Goal: Download file/media

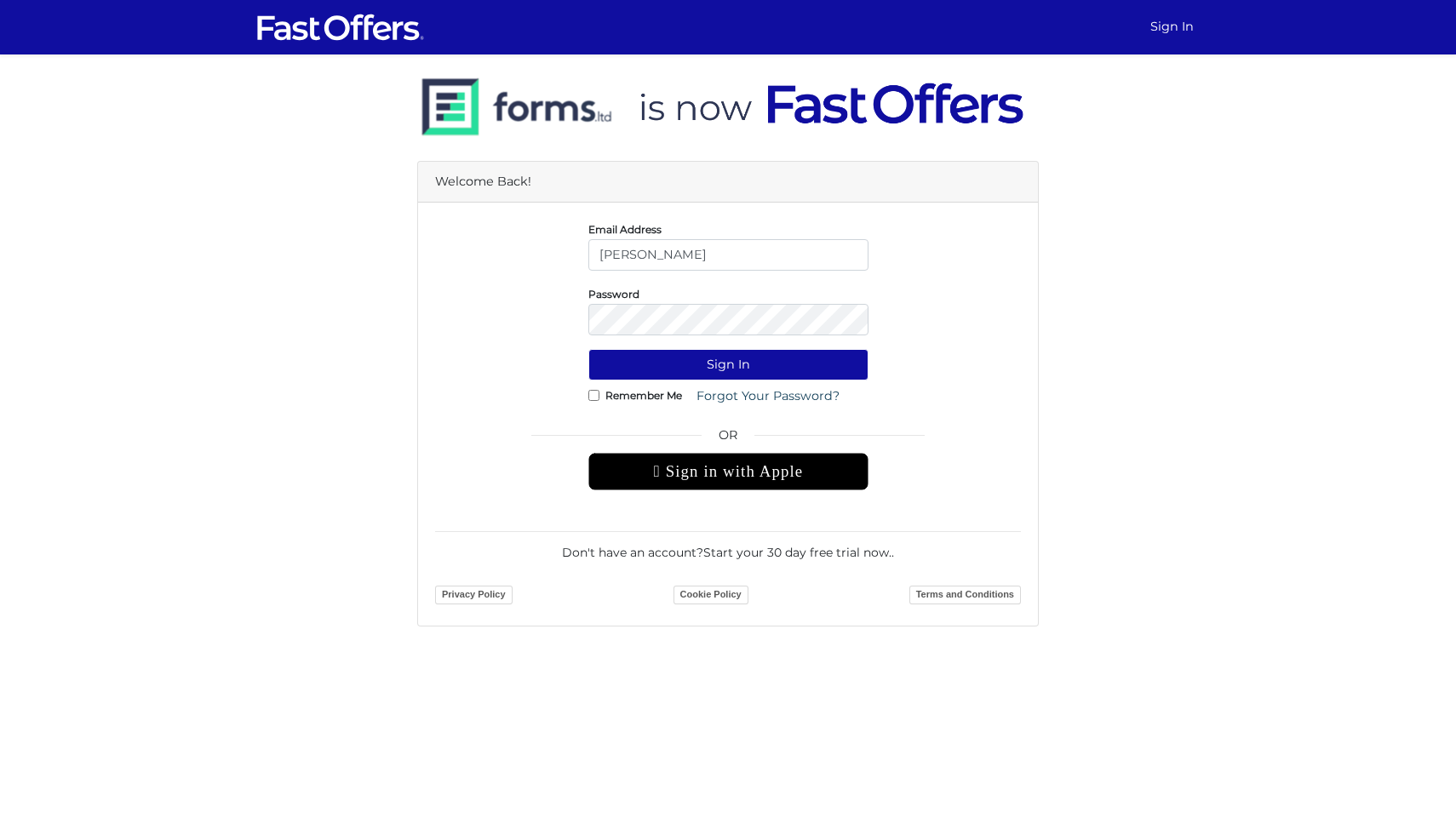
type input "[EMAIL_ADDRESS][PERSON_NAME][DOMAIN_NAME]"
click at [588, 349] on button "Sign In" at bounding box center [728, 365] width 280 height 32
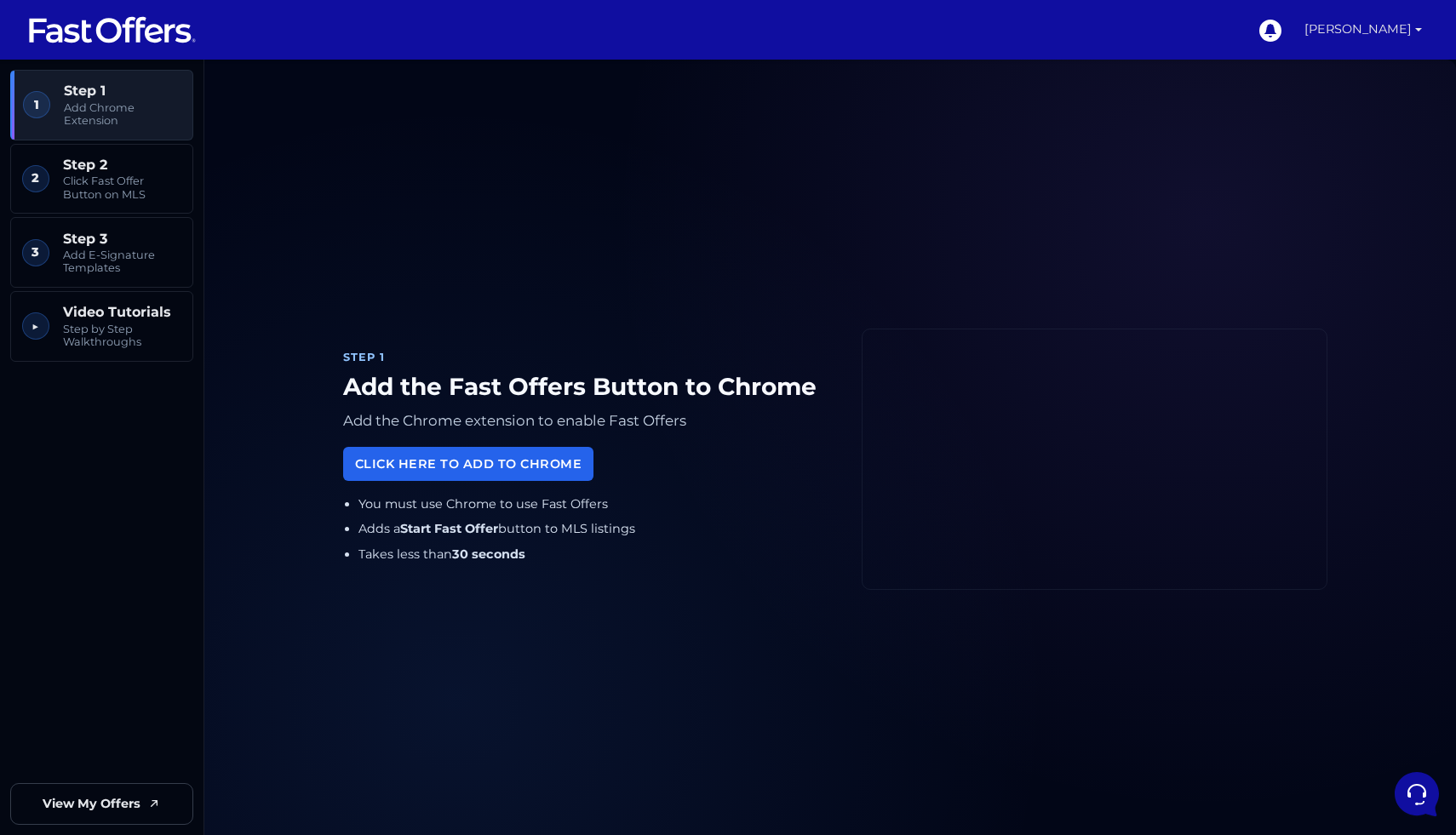
click at [1410, 24] on link "[PERSON_NAME]" at bounding box center [1363, 30] width 131 height 60
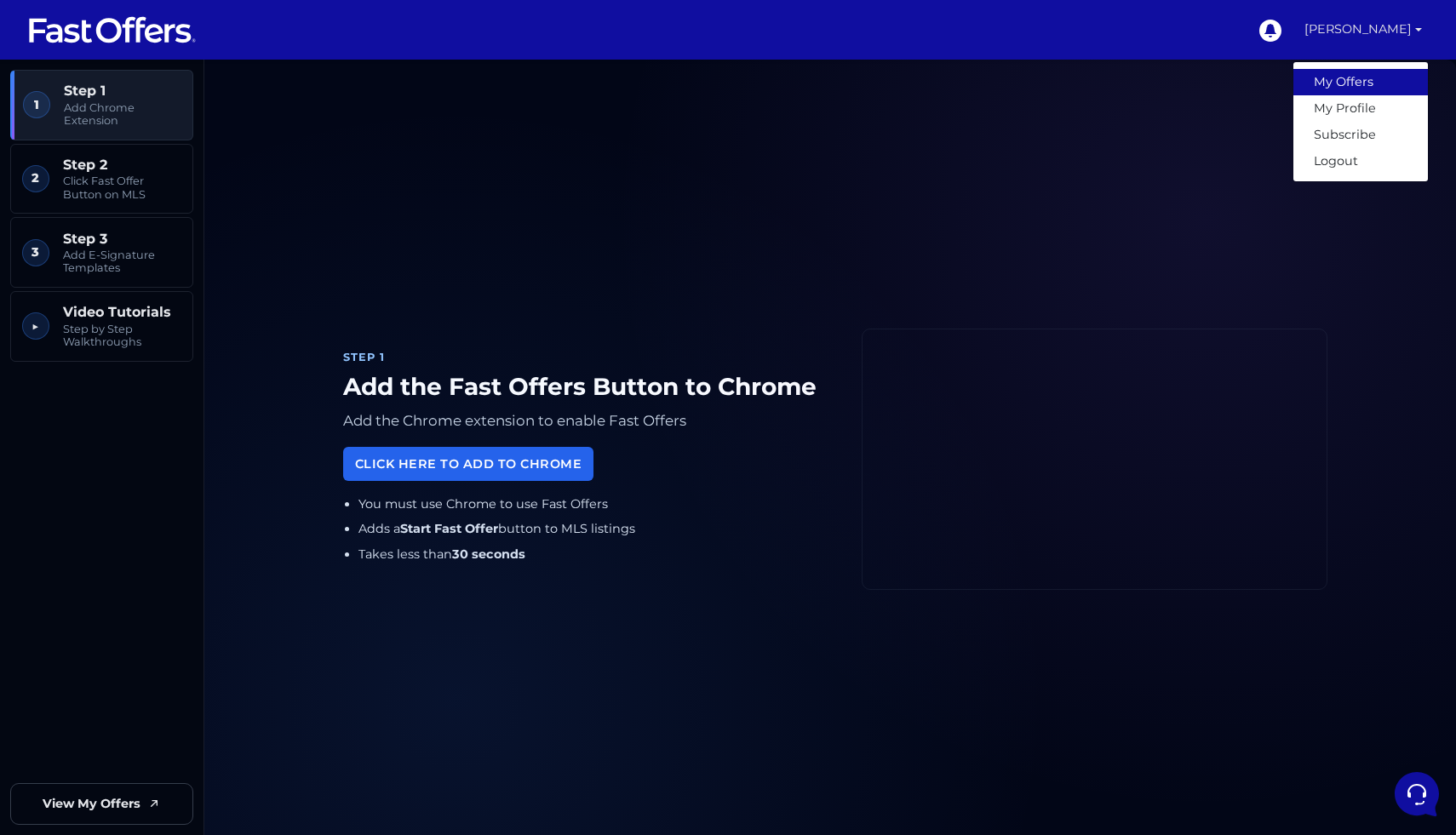
click at [1357, 83] on link "My Offers" at bounding box center [1361, 82] width 134 height 26
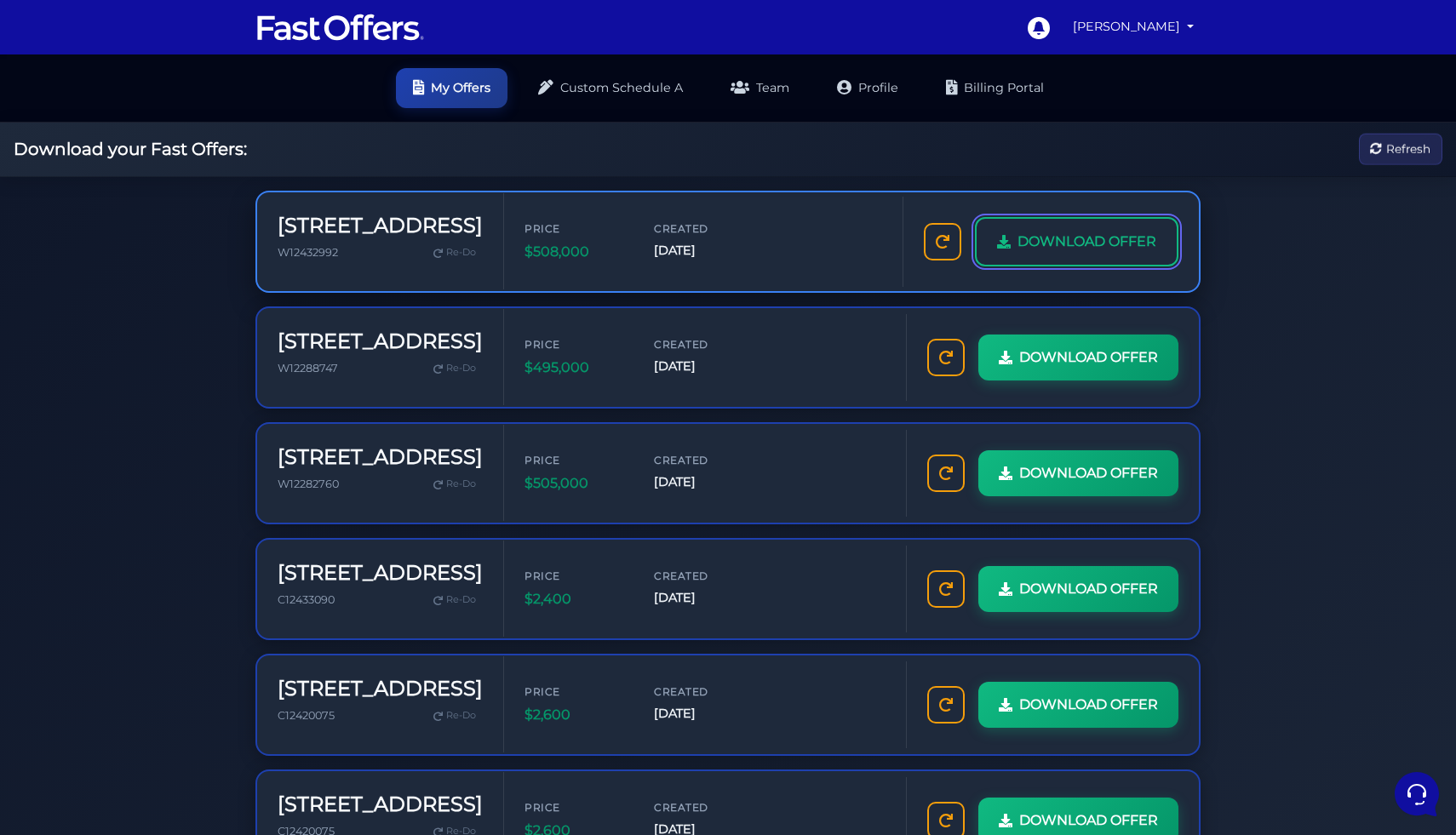
click at [1140, 251] on span "DOWNLOAD OFFER" at bounding box center [1086, 242] width 139 height 22
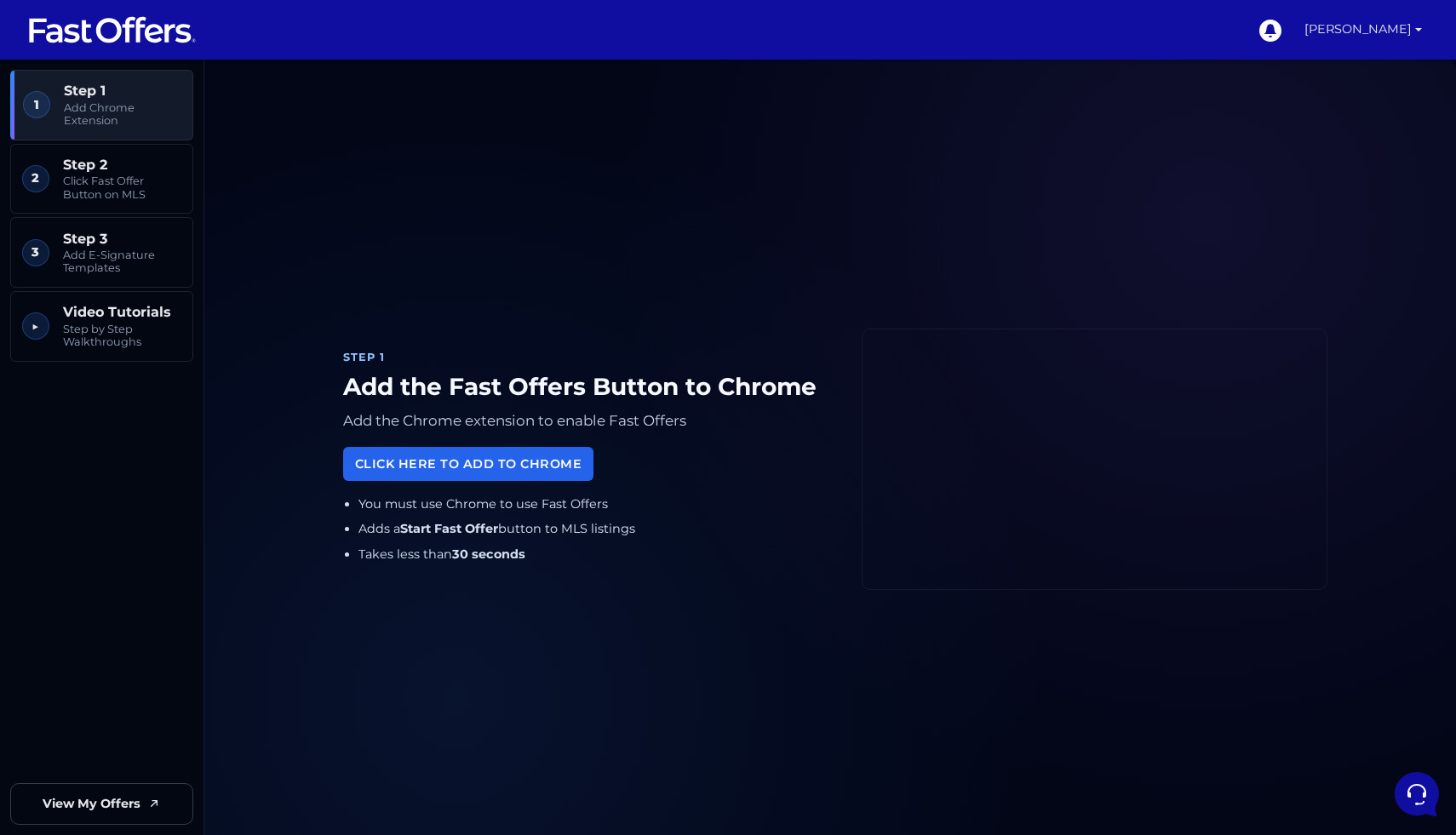
click at [1408, 26] on link "[PERSON_NAME]" at bounding box center [1363, 30] width 131 height 60
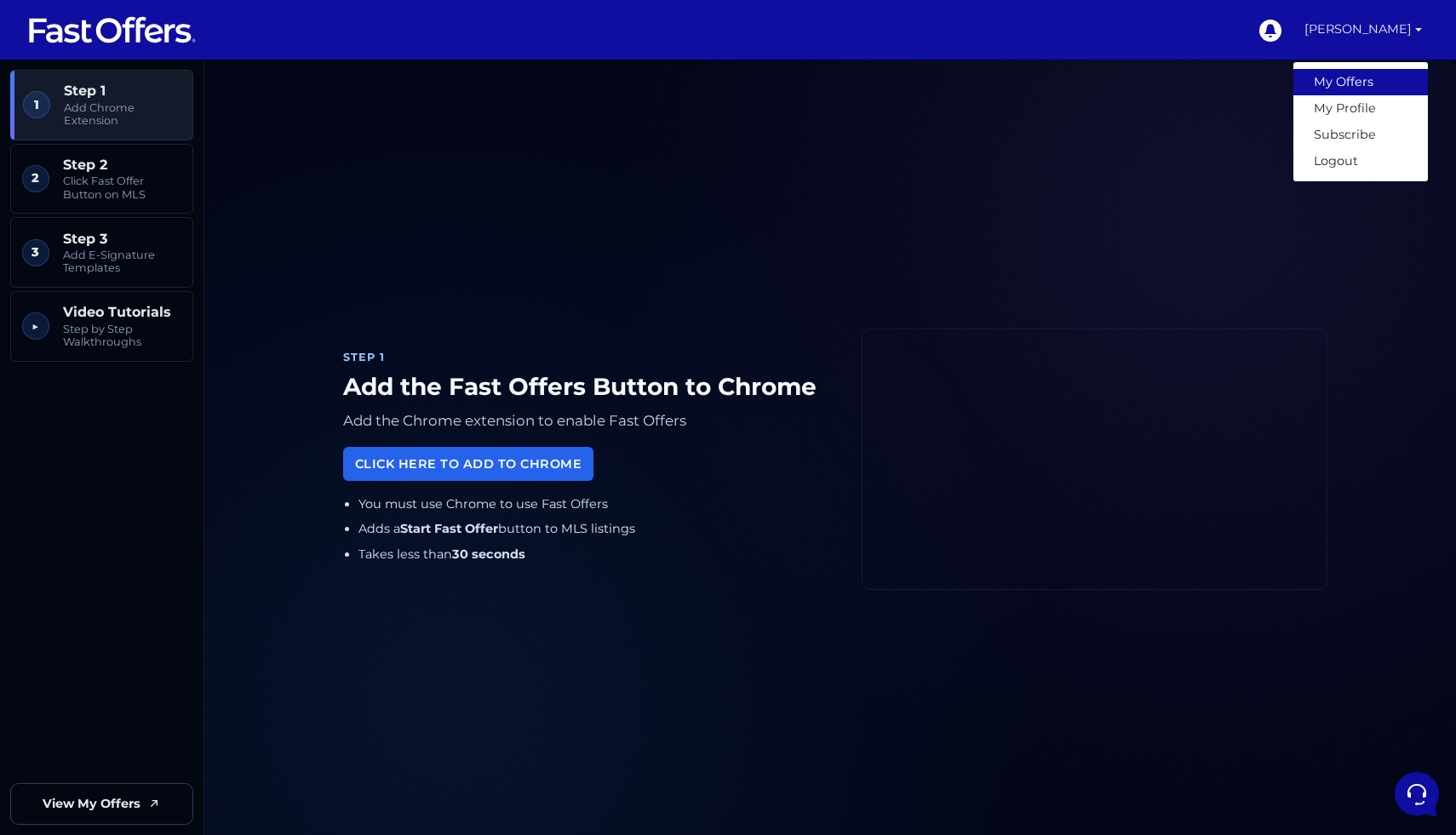
click at [1340, 78] on link "My Offers" at bounding box center [1361, 82] width 134 height 26
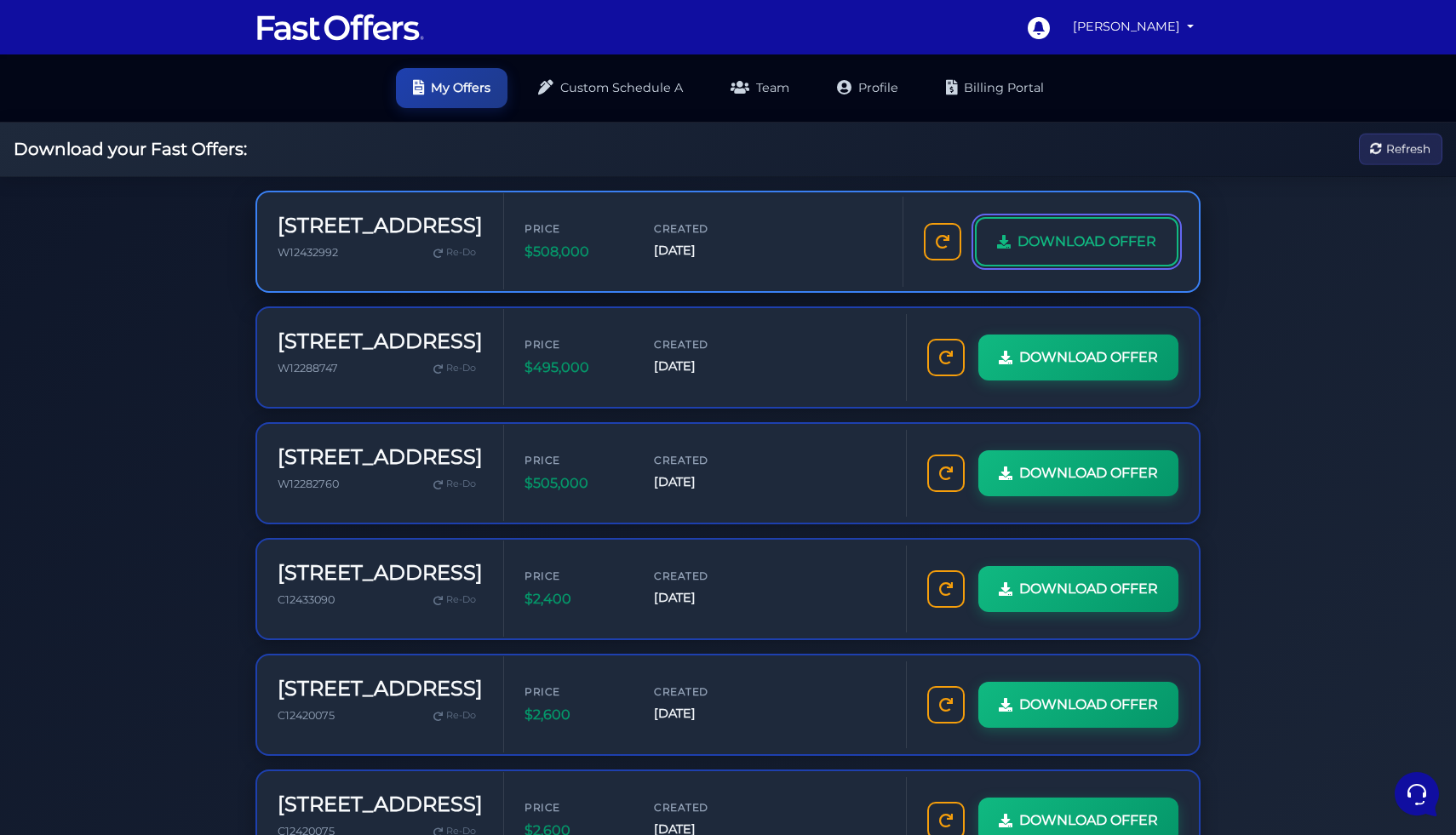
click at [1051, 237] on span "DOWNLOAD OFFER" at bounding box center [1086, 242] width 139 height 22
